Goal: Transaction & Acquisition: Book appointment/travel/reservation

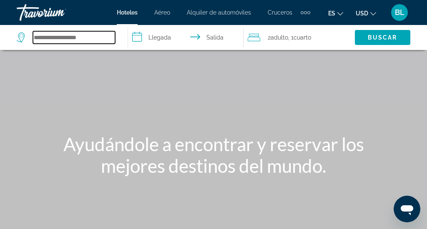
click at [88, 38] on input "Search hotel destination" at bounding box center [74, 37] width 82 height 13
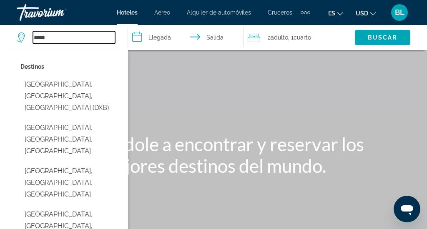
type input "*****"
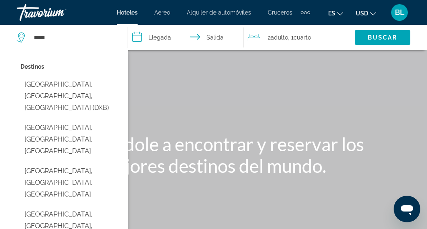
drag, startPoint x: 88, startPoint y: 38, endPoint x: 165, endPoint y: 38, distance: 76.8
click at [165, 38] on input "**********" at bounding box center [187, 39] width 119 height 28
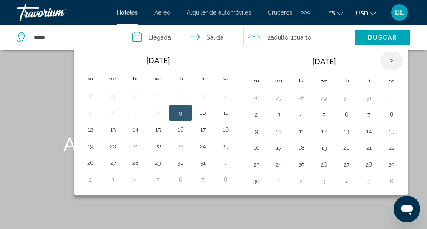
click at [390, 60] on th "Next month" at bounding box center [391, 61] width 23 height 18
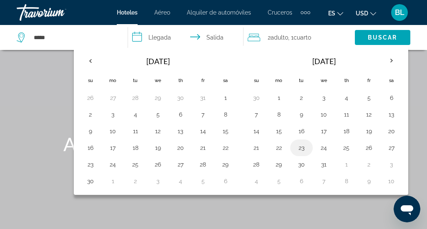
click at [303, 146] on button "23" at bounding box center [301, 148] width 13 height 12
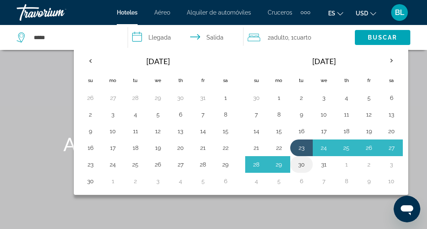
click at [302, 168] on button "30" at bounding box center [301, 165] width 13 height 12
type input "**********"
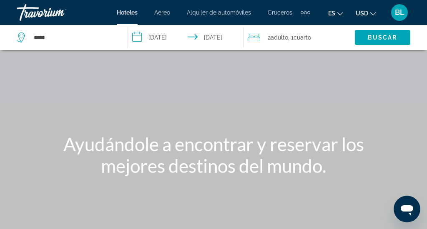
click at [294, 37] on span ", 1 Cuarto habitaciones" at bounding box center [299, 38] width 23 height 12
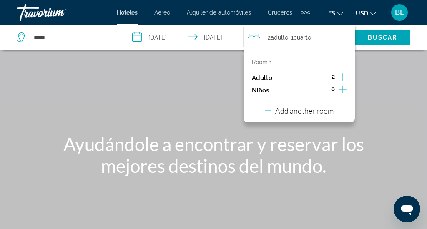
click at [344, 90] on icon "Increment children" at bounding box center [343, 90] width 8 height 10
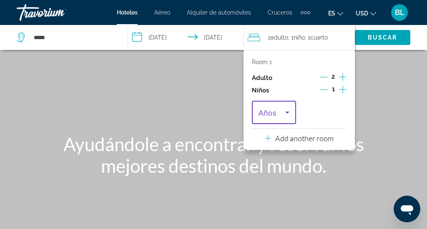
click at [288, 114] on icon "Travelers: 2 adults, 1 child" at bounding box center [287, 113] width 4 height 2
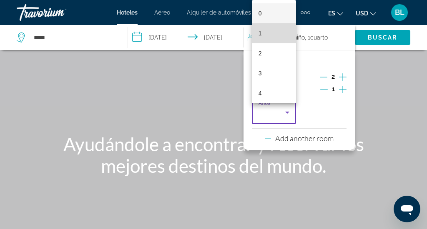
click at [277, 35] on mat-option "1" at bounding box center [274, 33] width 44 height 20
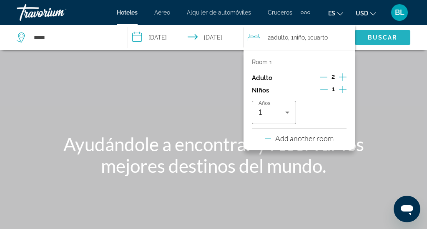
click at [385, 38] on span "Buscar" at bounding box center [383, 37] width 30 height 7
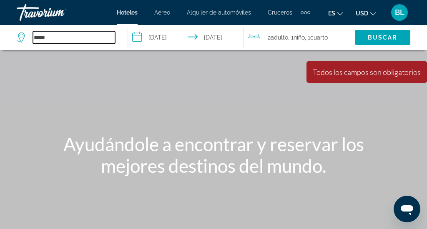
click at [76, 37] on input "*****" at bounding box center [74, 37] width 82 height 13
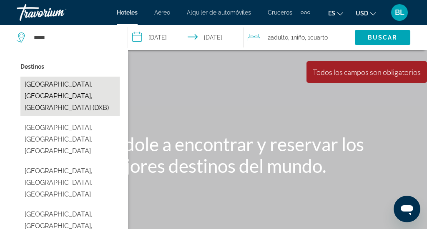
drag, startPoint x: 76, startPoint y: 37, endPoint x: 76, endPoint y: 93, distance: 55.9
click at [76, 93] on button "[GEOGRAPHIC_DATA], [GEOGRAPHIC_DATA], [GEOGRAPHIC_DATA] (DXB)" at bounding box center [69, 96] width 99 height 39
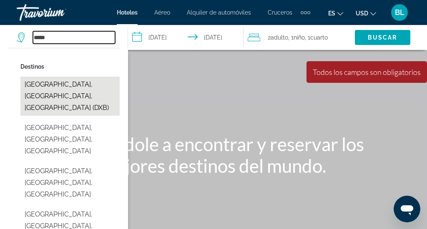
type input "**********"
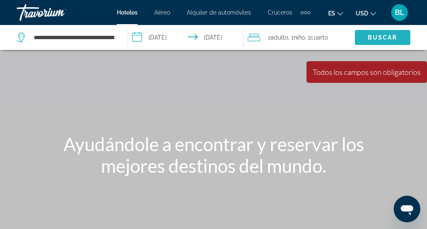
click at [383, 37] on span "Buscar" at bounding box center [383, 37] width 30 height 7
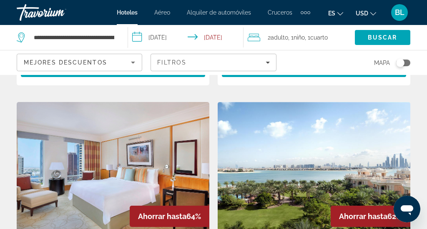
scroll to position [1278, 0]
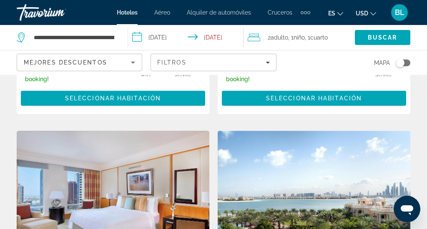
click at [227, 37] on input "**********" at bounding box center [187, 39] width 119 height 28
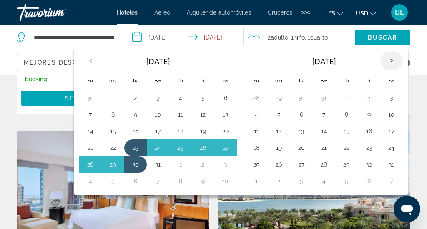
click at [390, 64] on th "Next month" at bounding box center [391, 61] width 23 height 18
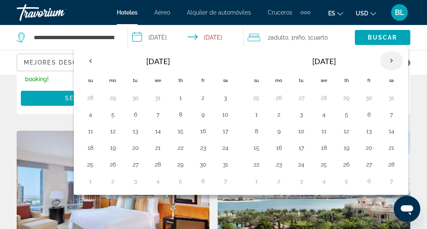
click at [390, 64] on th "Next month" at bounding box center [391, 61] width 23 height 18
click at [138, 133] on button "10" at bounding box center [135, 132] width 13 height 12
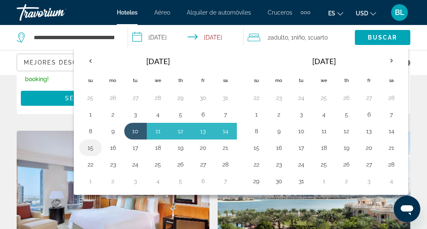
click at [93, 150] on button "15" at bounding box center [90, 148] width 13 height 12
type input "**********"
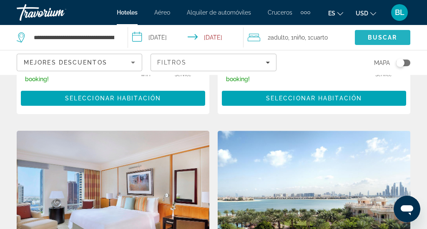
click at [380, 42] on span "Search" at bounding box center [382, 38] width 55 height 20
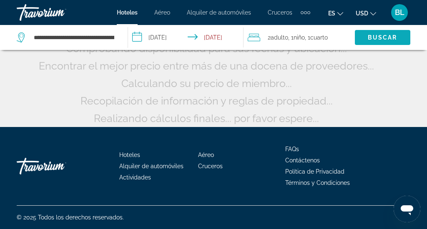
scroll to position [107, 0]
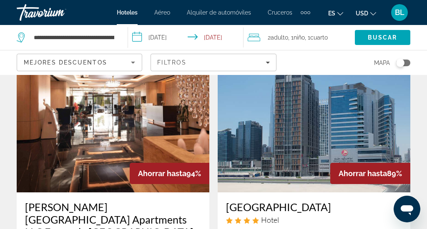
scroll to position [43, 0]
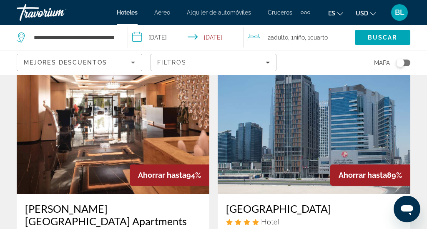
click at [151, 116] on img "Main content" at bounding box center [113, 127] width 193 height 133
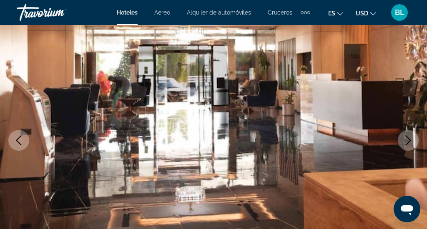
scroll to position [87, 0]
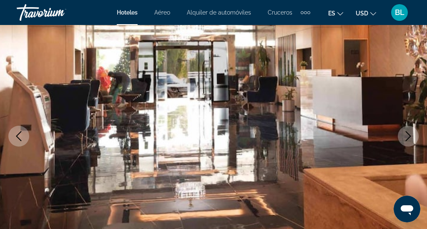
click at [405, 134] on icon "Next image" at bounding box center [408, 136] width 10 height 10
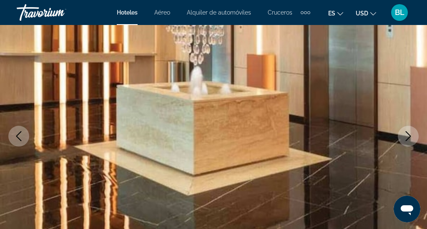
click at [405, 134] on icon "Next image" at bounding box center [408, 136] width 10 height 10
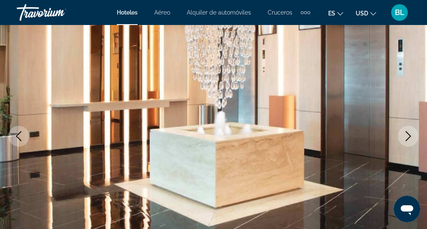
click at [405, 134] on icon "Next image" at bounding box center [408, 136] width 10 height 10
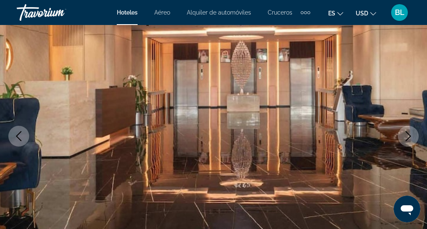
click at [405, 134] on icon "Next image" at bounding box center [408, 136] width 10 height 10
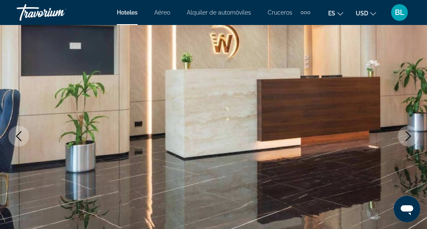
click at [405, 134] on icon "Next image" at bounding box center [408, 136] width 10 height 10
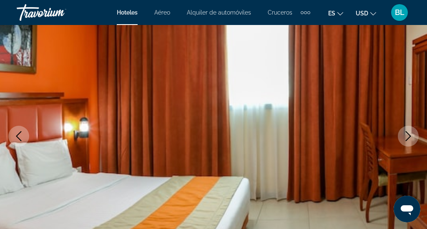
click at [405, 134] on icon "Next image" at bounding box center [408, 136] width 10 height 10
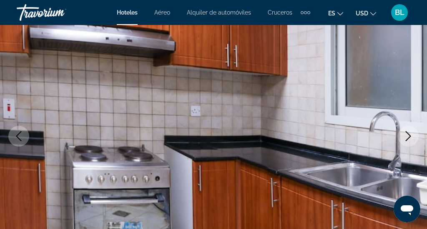
click at [405, 134] on icon "Next image" at bounding box center [408, 136] width 10 height 10
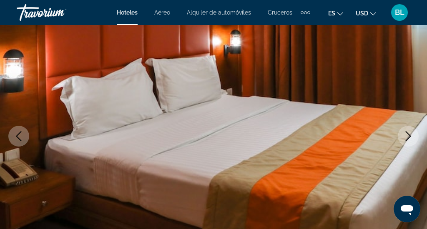
click at [405, 134] on icon "Next image" at bounding box center [408, 136] width 10 height 10
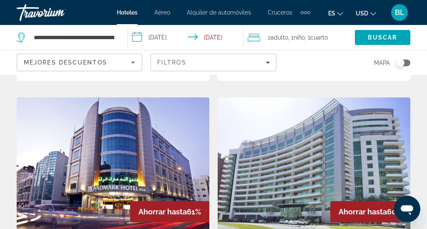
scroll to position [1633, 0]
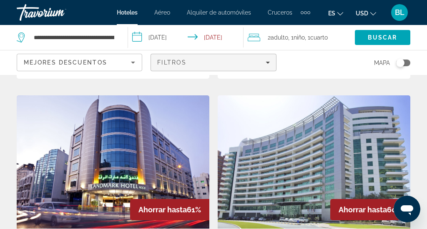
click at [242, 64] on div "Filtros" at bounding box center [213, 62] width 112 height 7
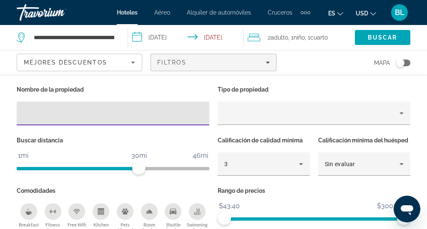
scroll to position [1680, 0]
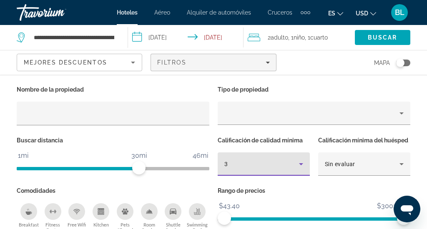
click at [244, 166] on div "3" at bounding box center [261, 164] width 75 height 10
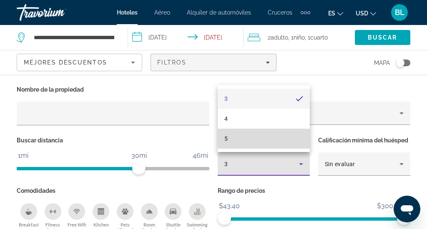
click at [246, 144] on mat-option "5" at bounding box center [264, 139] width 92 height 20
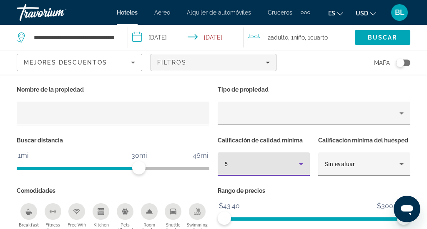
scroll to position [1922, 0]
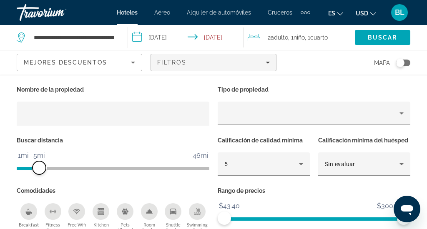
drag, startPoint x: 136, startPoint y: 167, endPoint x: 41, endPoint y: 171, distance: 95.2
click at [41, 171] on span "ngx-slider" at bounding box center [39, 167] width 13 height 13
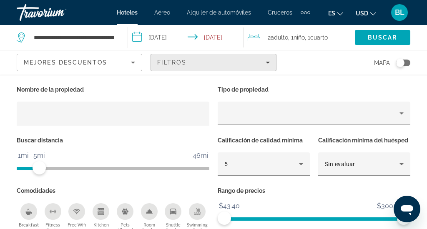
click at [259, 63] on div "Filtros" at bounding box center [213, 62] width 112 height 7
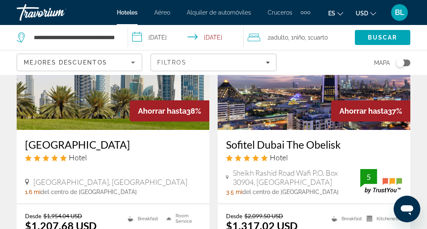
scroll to position [1720, 0]
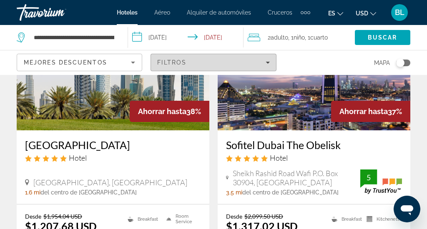
click at [247, 66] on span "Filters" at bounding box center [213, 63] width 125 height 20
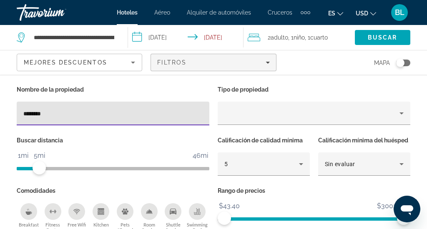
type input "********"
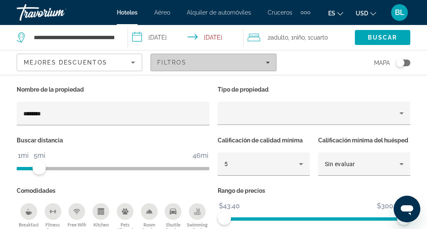
click at [201, 63] on div "Filtros" at bounding box center [213, 62] width 112 height 7
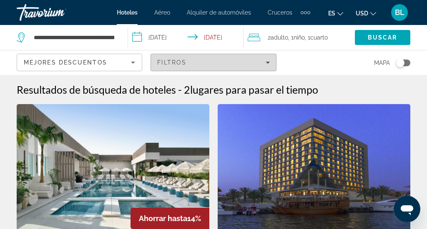
click at [234, 67] on span "Filters" at bounding box center [213, 63] width 125 height 20
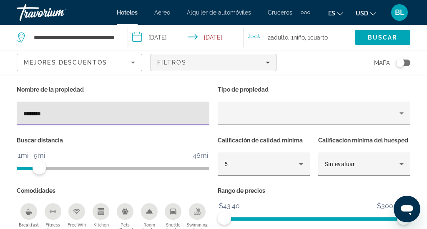
drag, startPoint x: 112, startPoint y: 116, endPoint x: 32, endPoint y: 117, distance: 80.1
click at [32, 117] on input "********" at bounding box center [112, 114] width 179 height 10
click at [43, 115] on input "********" at bounding box center [112, 114] width 179 height 10
click at [47, 115] on input "********" at bounding box center [112, 114] width 179 height 10
type input "*"
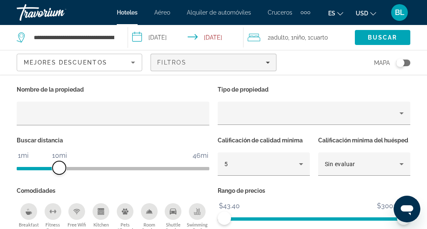
drag, startPoint x: 40, startPoint y: 170, endPoint x: 59, endPoint y: 171, distance: 18.8
click at [59, 171] on span "ngx-slider" at bounding box center [59, 167] width 13 height 13
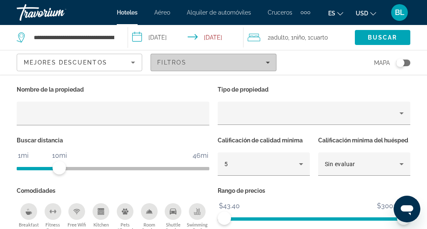
click at [215, 63] on div "Filtros" at bounding box center [213, 62] width 112 height 7
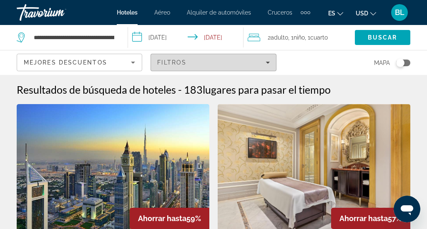
click at [214, 64] on div "Filtros" at bounding box center [213, 62] width 112 height 7
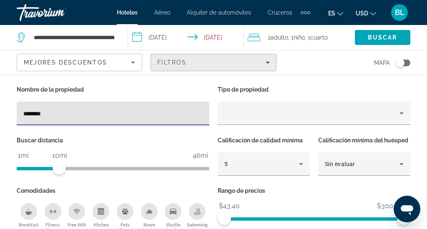
type input "********"
click at [191, 66] on span "Filters" at bounding box center [213, 63] width 125 height 20
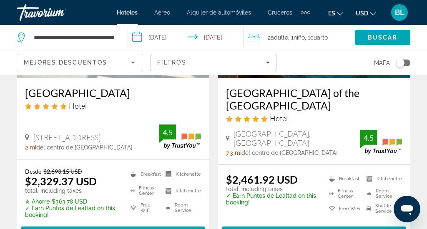
scroll to position [158, 0]
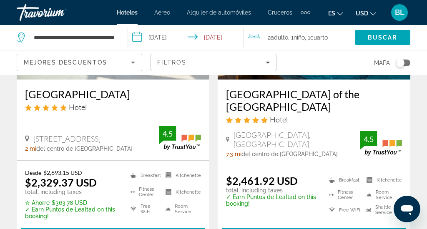
click at [199, 44] on input "**********" at bounding box center [187, 39] width 119 height 28
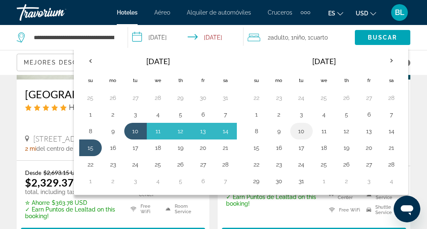
click at [305, 129] on button "10" at bounding box center [301, 132] width 13 height 12
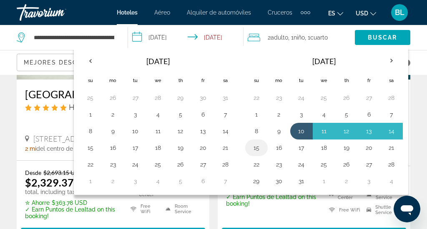
click at [256, 147] on button "15" at bounding box center [256, 148] width 13 height 12
type input "**********"
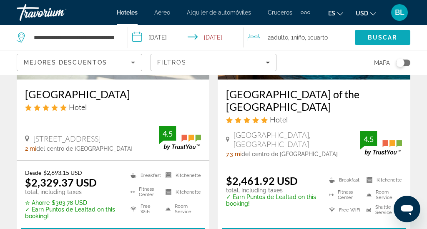
click at [379, 41] on span "Search" at bounding box center [382, 38] width 55 height 20
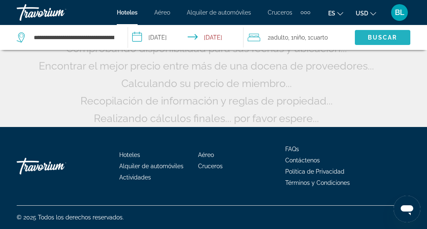
scroll to position [107, 0]
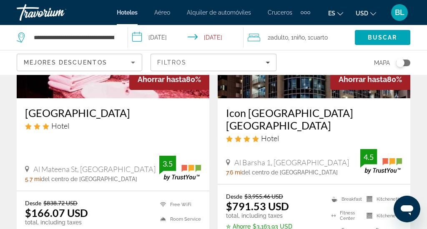
scroll to position [786, 0]
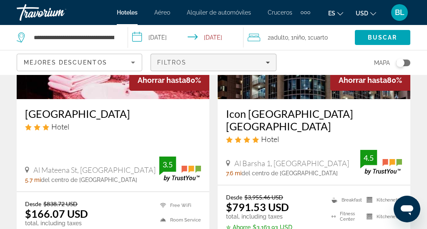
click at [251, 63] on div "Filtros" at bounding box center [213, 62] width 112 height 7
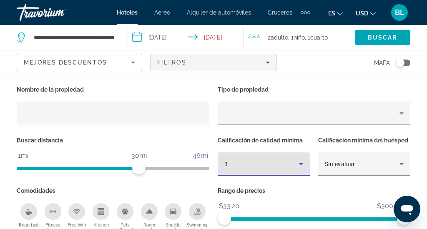
click at [238, 168] on div "3" at bounding box center [261, 164] width 75 height 10
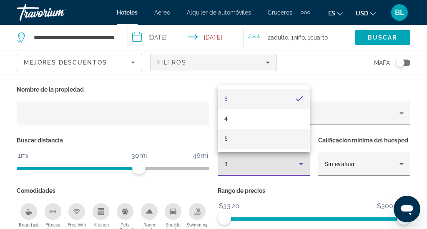
click at [241, 141] on mat-option "5" at bounding box center [264, 139] width 92 height 20
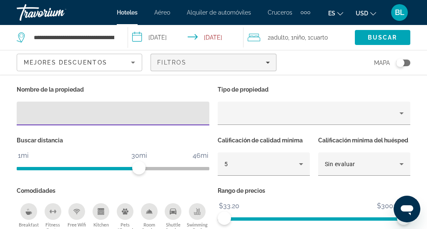
click at [157, 116] on input "Hotel Filters" at bounding box center [112, 114] width 179 height 10
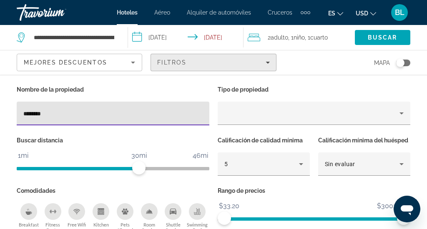
type input "********"
click at [228, 59] on span "Filters" at bounding box center [213, 63] width 125 height 20
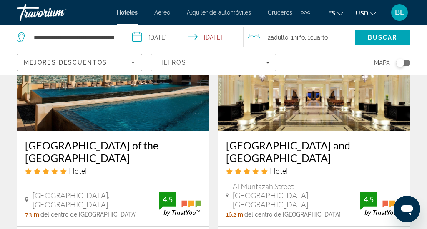
scroll to position [729, 0]
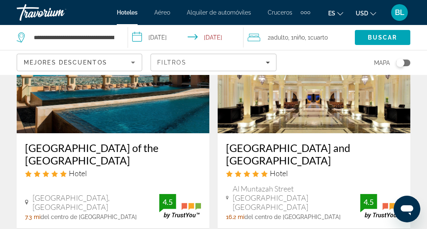
click at [108, 111] on img "Main content" at bounding box center [113, 66] width 193 height 133
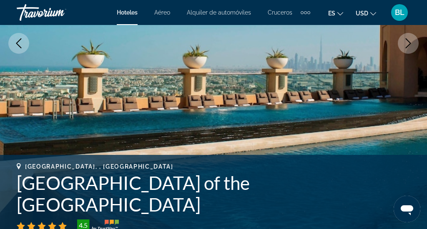
scroll to position [175, 0]
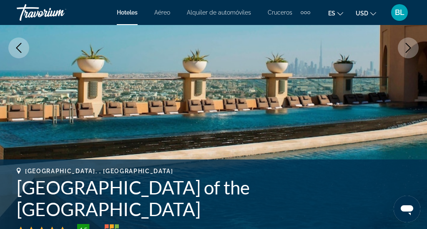
click at [416, 50] on button "Next image" at bounding box center [408, 48] width 21 height 21
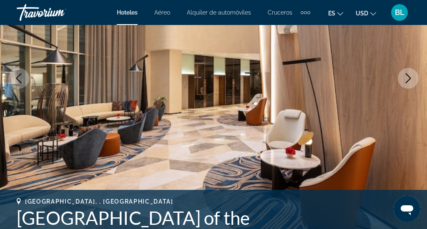
scroll to position [139, 0]
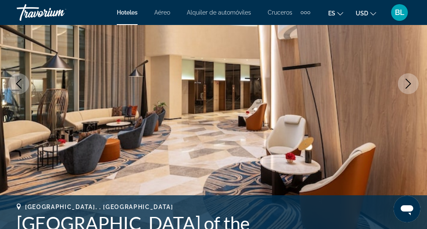
click at [409, 87] on icon "Next image" at bounding box center [408, 84] width 10 height 10
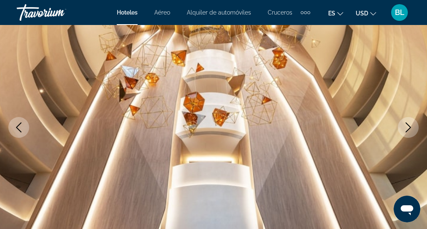
scroll to position [96, 0]
click at [408, 123] on icon "Next image" at bounding box center [408, 128] width 10 height 10
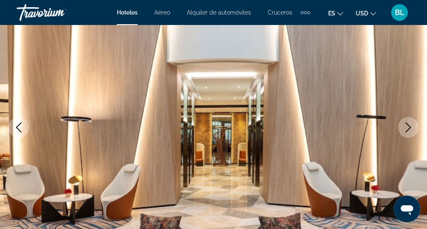
click at [408, 124] on icon "Next image" at bounding box center [408, 128] width 10 height 10
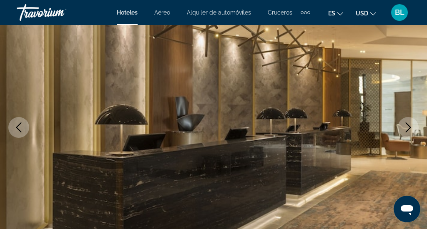
click at [408, 126] on icon "Next image" at bounding box center [408, 128] width 5 height 10
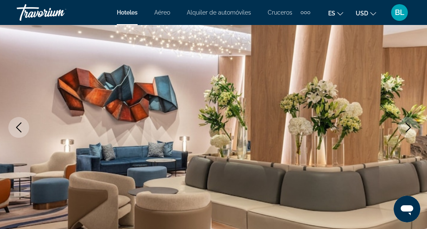
click at [408, 126] on icon "Next image" at bounding box center [408, 128] width 5 height 10
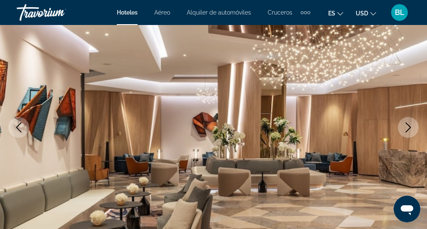
click at [408, 126] on icon "Next image" at bounding box center [408, 128] width 5 height 10
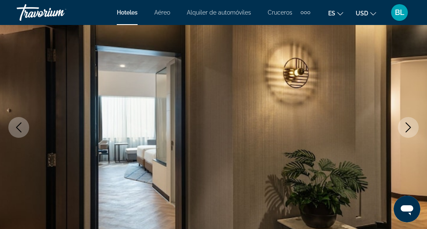
click at [408, 126] on icon "Next image" at bounding box center [408, 128] width 5 height 10
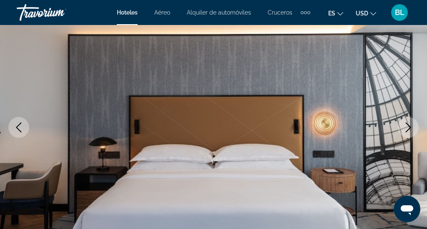
click at [408, 126] on icon "Next image" at bounding box center [408, 128] width 5 height 10
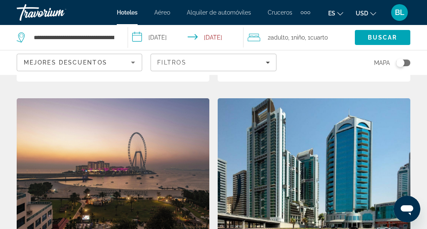
scroll to position [307, 0]
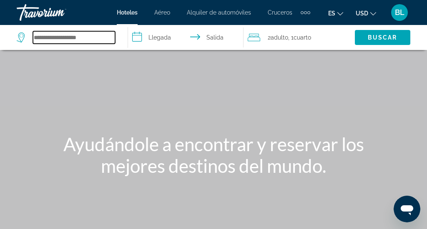
click at [50, 38] on input "Search hotel destination" at bounding box center [74, 37] width 82 height 13
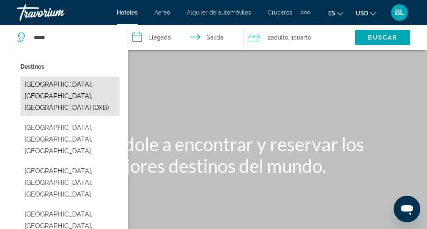
click at [59, 87] on button "[GEOGRAPHIC_DATA], [GEOGRAPHIC_DATA], [GEOGRAPHIC_DATA] (DXB)" at bounding box center [69, 96] width 99 height 39
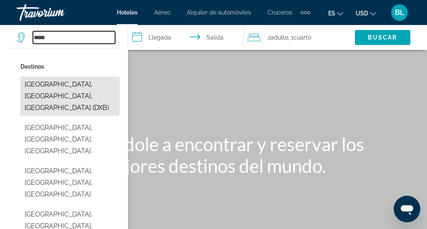
type input "**********"
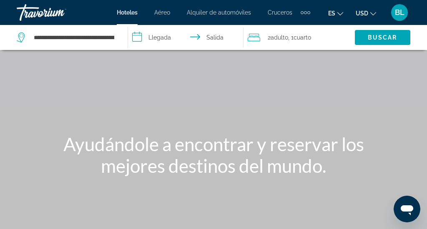
click at [163, 38] on input "**********" at bounding box center [187, 39] width 119 height 28
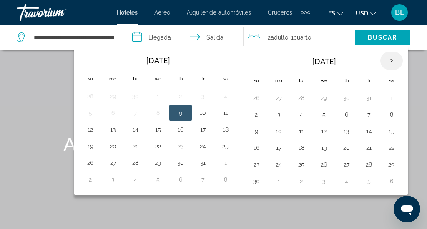
click at [391, 62] on th "Next month" at bounding box center [391, 61] width 23 height 18
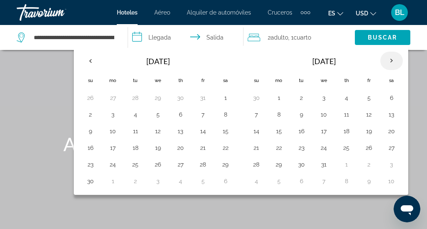
click at [391, 62] on th "Next month" at bounding box center [391, 61] width 23 height 18
click at [301, 130] on button "10" at bounding box center [301, 132] width 13 height 12
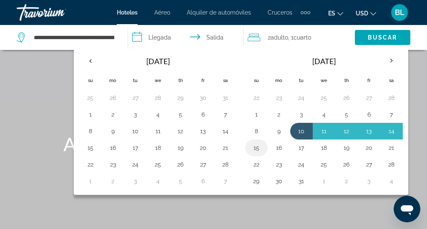
click at [256, 149] on button "15" at bounding box center [256, 148] width 13 height 12
type input "**********"
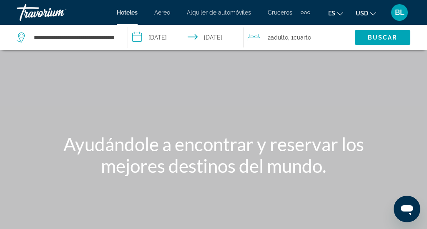
click at [297, 34] on span ", 1 Cuarto habitaciones" at bounding box center [299, 38] width 23 height 12
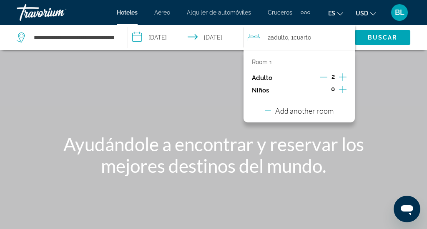
click at [345, 91] on icon "Increment children" at bounding box center [343, 90] width 8 height 8
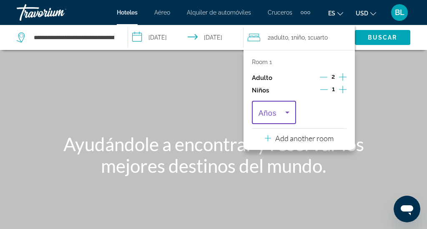
click at [284, 110] on icon "Travelers: 2 adults, 1 child" at bounding box center [287, 113] width 10 height 10
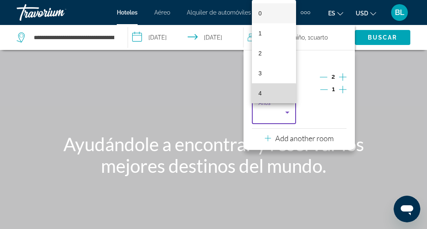
click at [272, 94] on mat-option "4" at bounding box center [274, 93] width 44 height 20
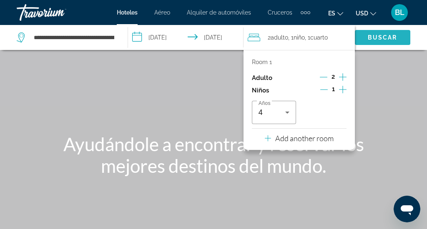
click at [374, 38] on span "Buscar" at bounding box center [383, 37] width 30 height 7
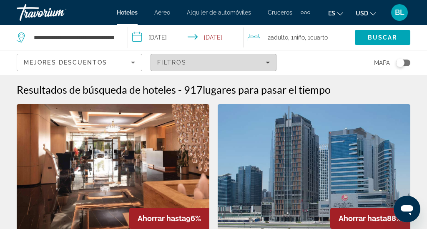
click at [243, 71] on span "Filters" at bounding box center [213, 63] width 125 height 20
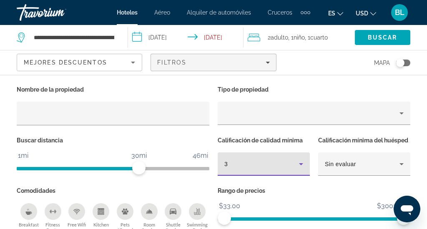
click at [238, 164] on div "3" at bounding box center [261, 164] width 75 height 10
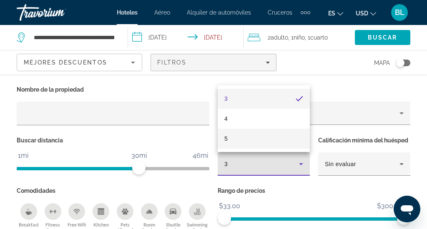
click at [245, 142] on mat-option "5" at bounding box center [264, 139] width 92 height 20
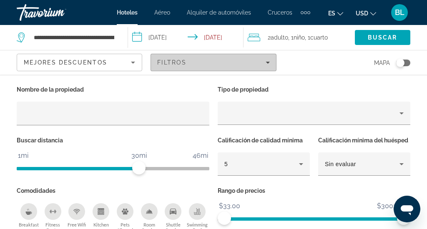
click at [242, 62] on div "Filtros" at bounding box center [213, 62] width 112 height 7
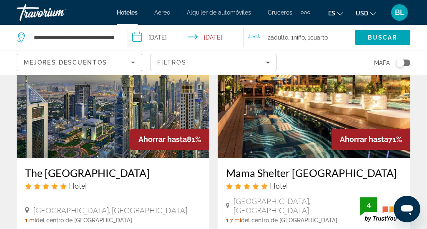
scroll to position [75, 0]
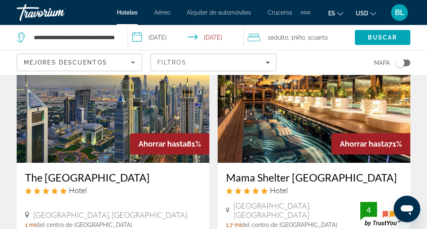
click at [172, 117] on img "Main content" at bounding box center [113, 96] width 193 height 133
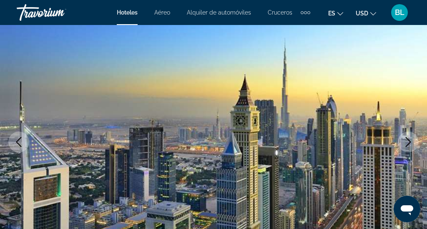
scroll to position [86, 0]
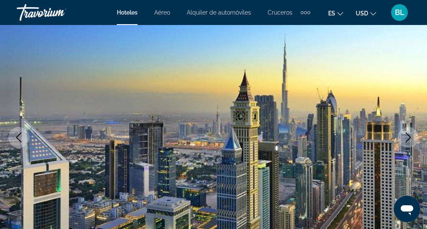
click at [406, 139] on icon "Next image" at bounding box center [408, 138] width 10 height 10
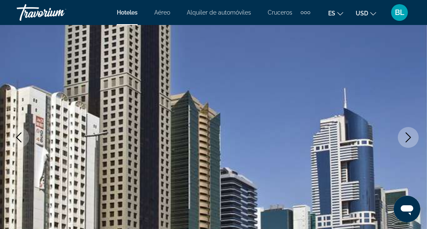
click at [406, 139] on icon "Next image" at bounding box center [408, 138] width 10 height 10
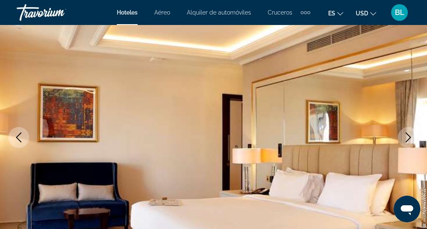
click at [406, 140] on icon "Next image" at bounding box center [408, 138] width 10 height 10
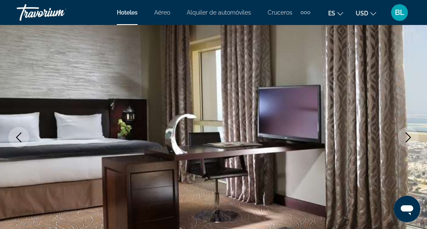
click at [406, 140] on icon "Next image" at bounding box center [408, 138] width 10 height 10
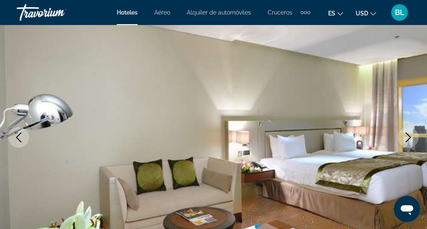
click at [406, 140] on icon "Next image" at bounding box center [408, 138] width 10 height 10
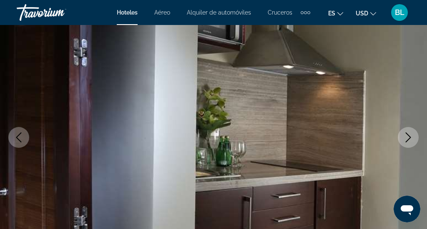
click at [406, 140] on icon "Next image" at bounding box center [408, 138] width 10 height 10
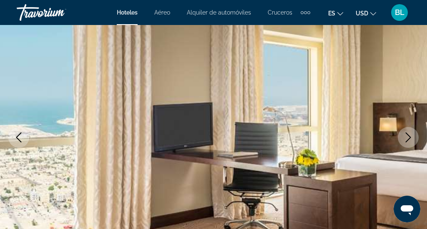
click at [406, 140] on icon "Next image" at bounding box center [408, 138] width 10 height 10
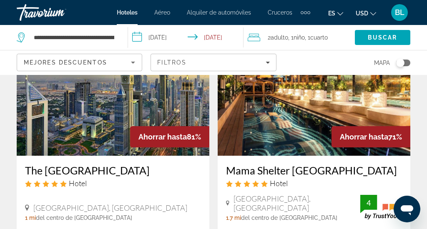
scroll to position [93, 0]
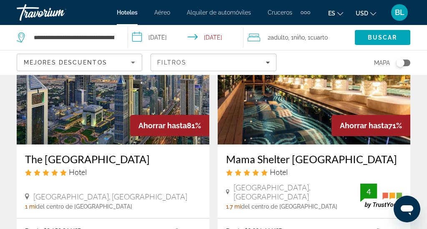
click at [102, 148] on div "The [GEOGRAPHIC_DATA] Hotel [GEOGRAPHIC_DATA], [GEOGRAPHIC_DATA] 1 mi del centr…" at bounding box center [113, 182] width 193 height 74
click at [104, 134] on img "Main content" at bounding box center [113, 77] width 193 height 133
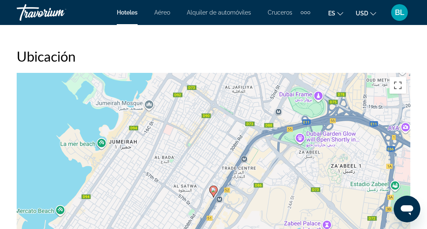
scroll to position [931, 0]
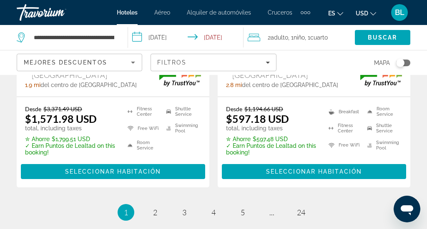
scroll to position [1856, 0]
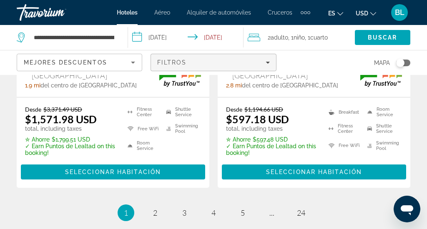
click at [192, 63] on div "Filtros" at bounding box center [213, 62] width 112 height 7
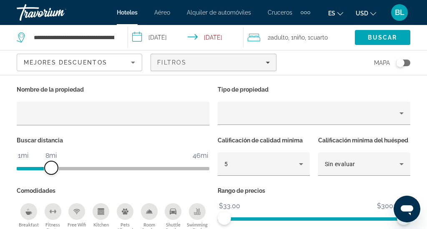
drag, startPoint x: 142, startPoint y: 165, endPoint x: 50, endPoint y: 163, distance: 91.8
click at [50, 163] on span "ngx-slider" at bounding box center [51, 167] width 13 height 13
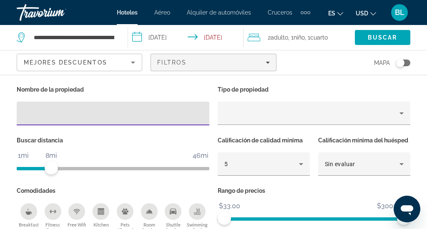
click at [85, 115] on input "Hotel Filters" at bounding box center [112, 114] width 179 height 10
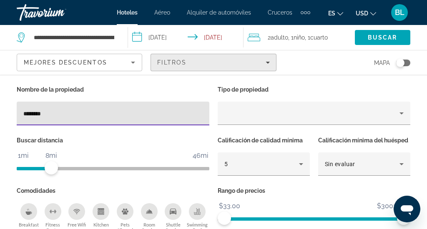
type input "********"
click at [192, 60] on div "Filtros" at bounding box center [213, 62] width 112 height 7
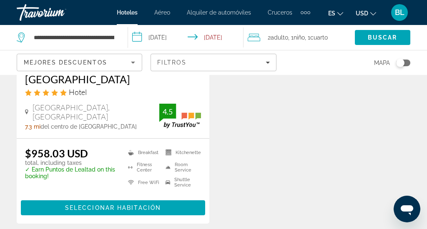
scroll to position [502, 0]
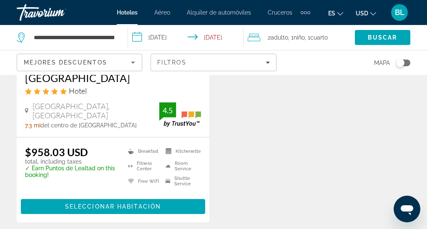
click at [98, 179] on div "$958.03 USD total, including taxes ✓ Earn Puntos de Lealtad on this booking!" at bounding box center [71, 168] width 93 height 45
click at [98, 208] on span "Seleccionar habitación" at bounding box center [113, 207] width 96 height 7
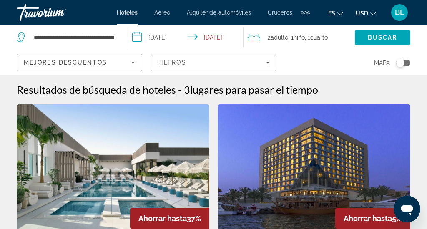
click at [173, 35] on input "**********" at bounding box center [187, 39] width 119 height 28
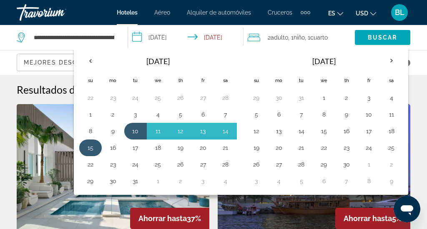
click at [91, 147] on button "15" at bounding box center [90, 148] width 13 height 12
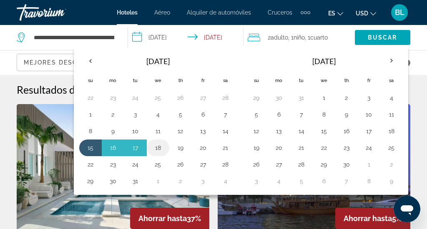
click at [158, 150] on button "18" at bounding box center [157, 148] width 13 height 12
type input "**********"
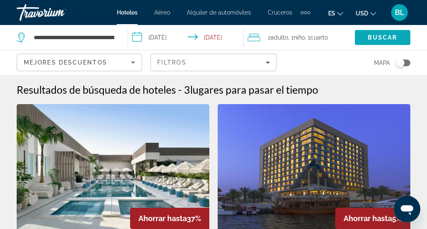
click at [389, 42] on span "Search" at bounding box center [382, 38] width 55 height 20
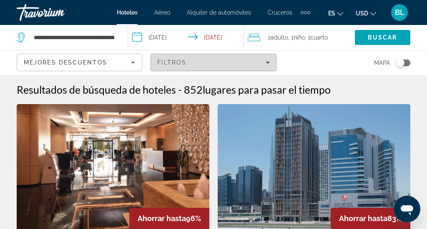
click at [238, 63] on div "Filtros" at bounding box center [213, 62] width 112 height 7
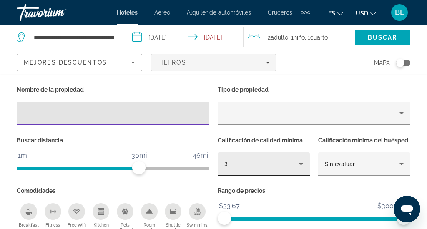
click at [240, 161] on div "3" at bounding box center [261, 164] width 75 height 10
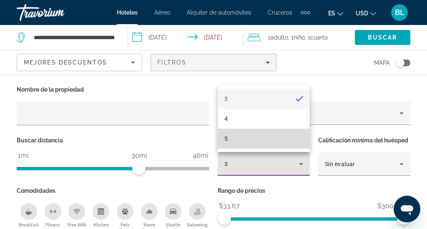
click at [242, 138] on mat-option "5" at bounding box center [264, 139] width 92 height 20
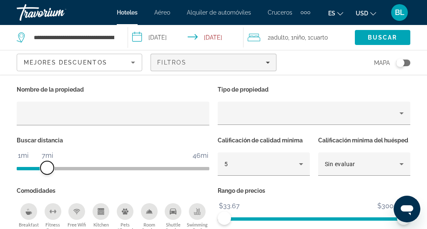
drag, startPoint x: 140, startPoint y: 166, endPoint x: 47, endPoint y: 169, distance: 93.5
click at [47, 169] on span "ngx-slider" at bounding box center [46, 167] width 13 height 13
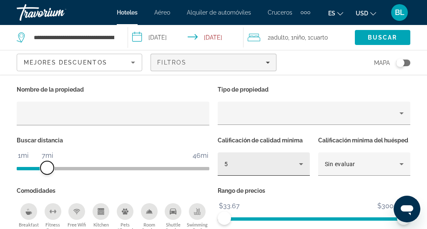
scroll to position [25, 0]
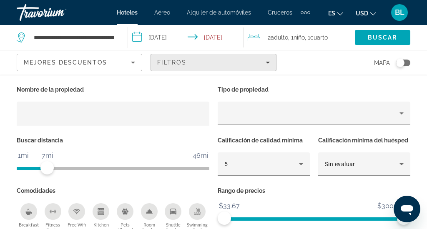
click at [227, 64] on div "Filtros" at bounding box center [213, 62] width 112 height 7
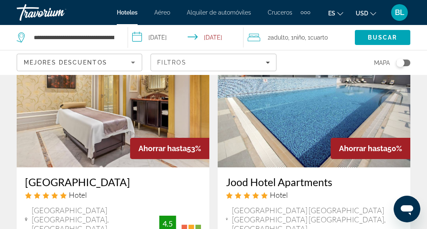
scroll to position [1370, 0]
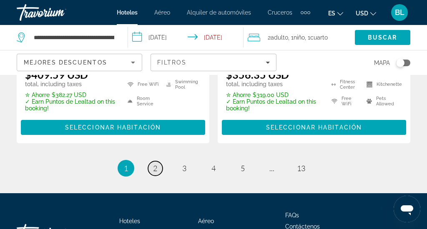
click at [155, 164] on span "2" at bounding box center [155, 168] width 4 height 9
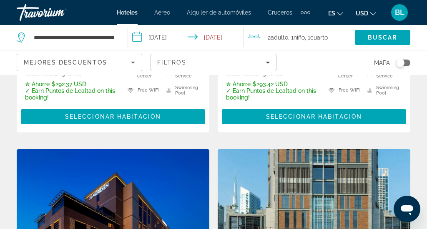
scroll to position [946, 0]
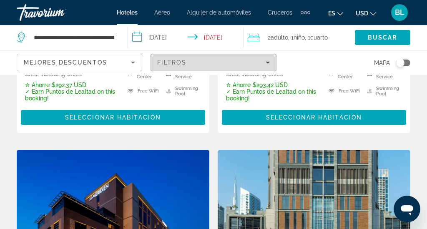
click at [186, 66] on span "Filters" at bounding box center [213, 63] width 125 height 20
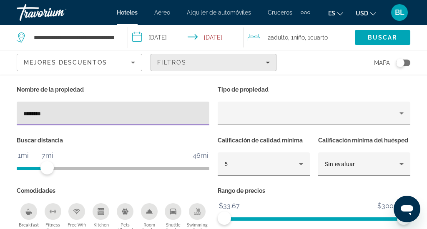
type input "********"
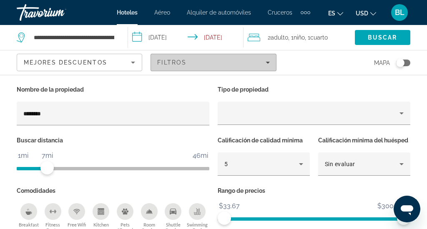
click at [242, 59] on div "Filtros" at bounding box center [213, 62] width 112 height 7
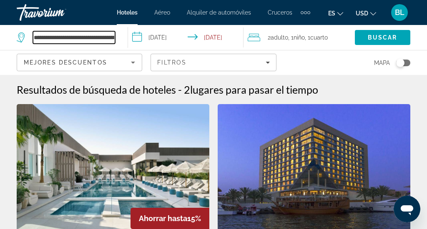
click at [115, 38] on input "**********" at bounding box center [74, 37] width 82 height 13
drag, startPoint x: 34, startPoint y: 36, endPoint x: 150, endPoint y: 45, distance: 116.3
click at [150, 45] on div "**********" at bounding box center [213, 37] width 427 height 25
type input "*"
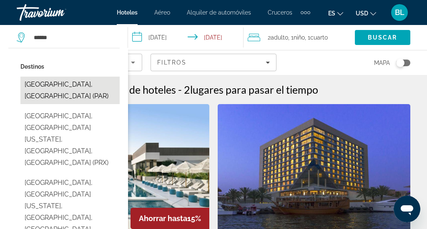
click at [69, 81] on button "[GEOGRAPHIC_DATA], [GEOGRAPHIC_DATA] (PAR)" at bounding box center [69, 91] width 99 height 28
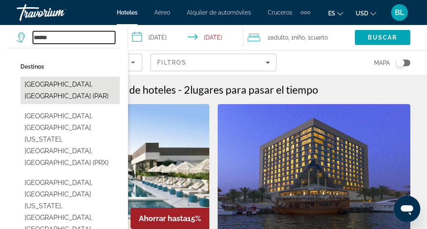
type input "**********"
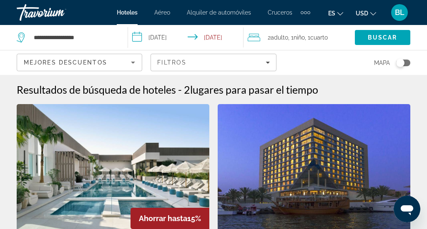
click at [170, 39] on input "**********" at bounding box center [187, 39] width 119 height 28
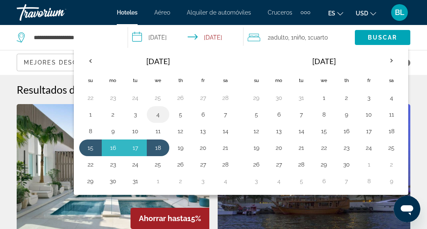
click at [157, 116] on button "4" at bounding box center [157, 115] width 13 height 12
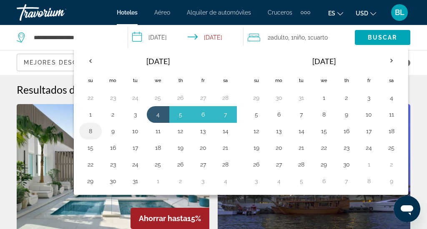
click at [91, 132] on button "8" at bounding box center [90, 132] width 13 height 12
type input "**********"
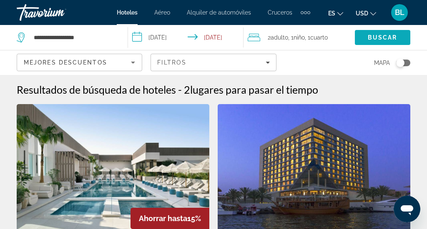
click at [375, 36] on span "Buscar" at bounding box center [383, 37] width 30 height 7
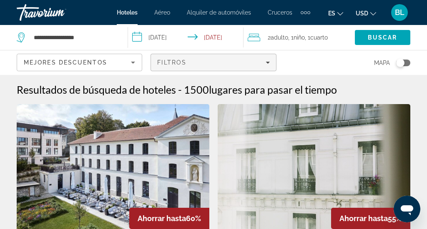
click at [171, 59] on span "Filtros" at bounding box center [171, 62] width 29 height 7
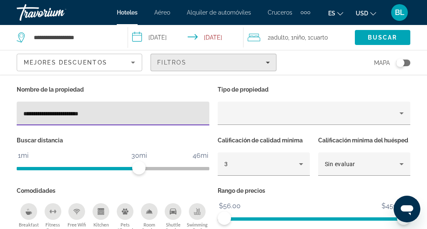
type input "**********"
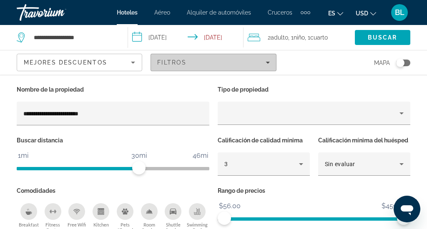
click at [179, 68] on span "Filters" at bounding box center [213, 63] width 125 height 20
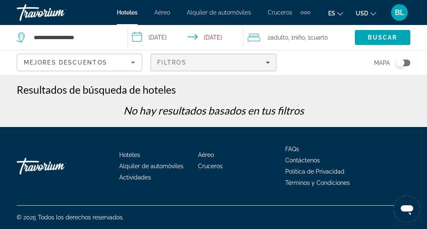
click at [169, 64] on span "Filtros" at bounding box center [171, 62] width 29 height 7
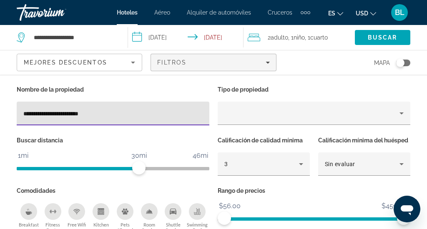
drag, startPoint x: 110, startPoint y: 112, endPoint x: 40, endPoint y: 113, distance: 70.1
click at [40, 113] on input "**********" at bounding box center [112, 114] width 179 height 10
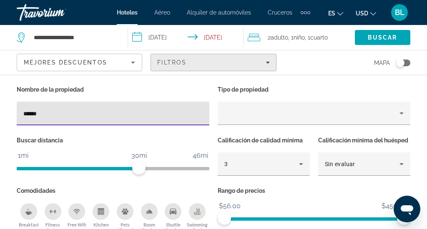
type input "*****"
click at [174, 67] on span "Filters" at bounding box center [213, 63] width 125 height 20
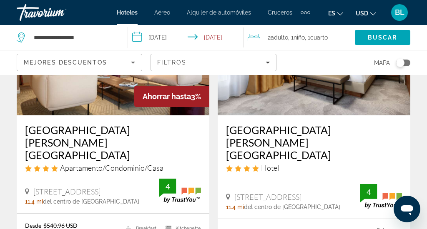
scroll to position [439, 0]
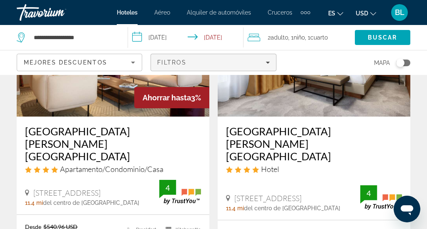
click at [206, 61] on div "Filtros" at bounding box center [213, 62] width 112 height 7
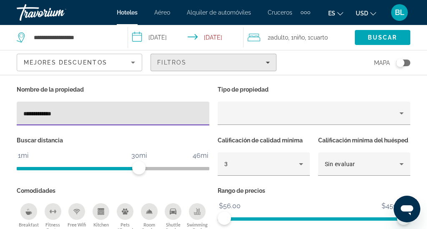
type input "**********"
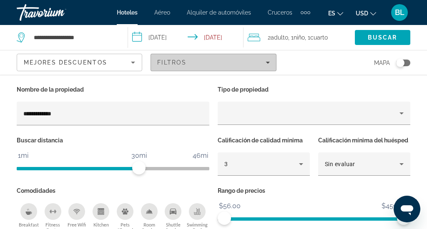
click at [212, 60] on div "Filtros" at bounding box center [213, 62] width 112 height 7
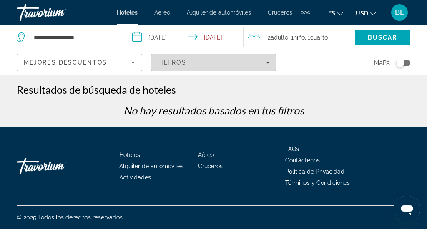
click at [184, 64] on span "Filtros" at bounding box center [171, 62] width 29 height 7
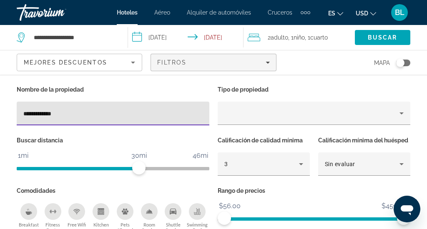
drag, startPoint x: 67, startPoint y: 113, endPoint x: 38, endPoint y: 111, distance: 28.4
click at [38, 111] on input "**********" at bounding box center [112, 114] width 179 height 10
drag, startPoint x: 48, startPoint y: 114, endPoint x: 15, endPoint y: 116, distance: 33.8
click at [15, 116] on div "Nombre de la propiedad *****" at bounding box center [113, 109] width 201 height 51
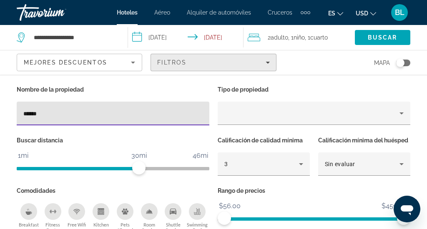
type input "******"
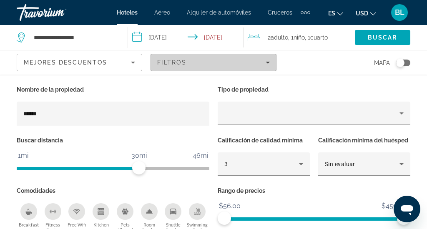
click at [193, 68] on span "Filters" at bounding box center [213, 63] width 125 height 20
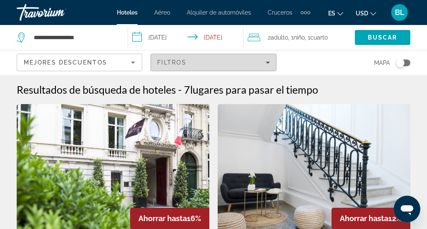
click at [208, 60] on div "Filtros" at bounding box center [213, 62] width 112 height 7
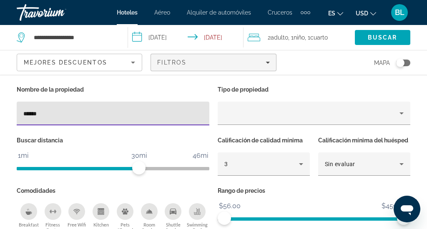
drag, startPoint x: 42, startPoint y: 113, endPoint x: 13, endPoint y: 114, distance: 29.6
click at [13, 114] on div "Nombre de la propiedad ******" at bounding box center [113, 109] width 201 height 51
type input "****"
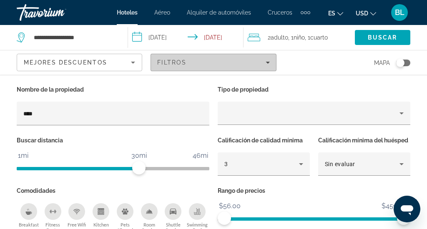
drag, startPoint x: 13, startPoint y: 114, endPoint x: 175, endPoint y: 60, distance: 171.4
click at [175, 60] on span "Filtros" at bounding box center [171, 62] width 29 height 7
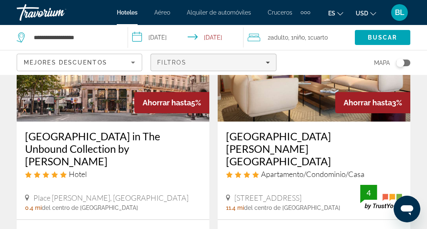
scroll to position [355, 0]
